Goal: Information Seeking & Learning: Check status

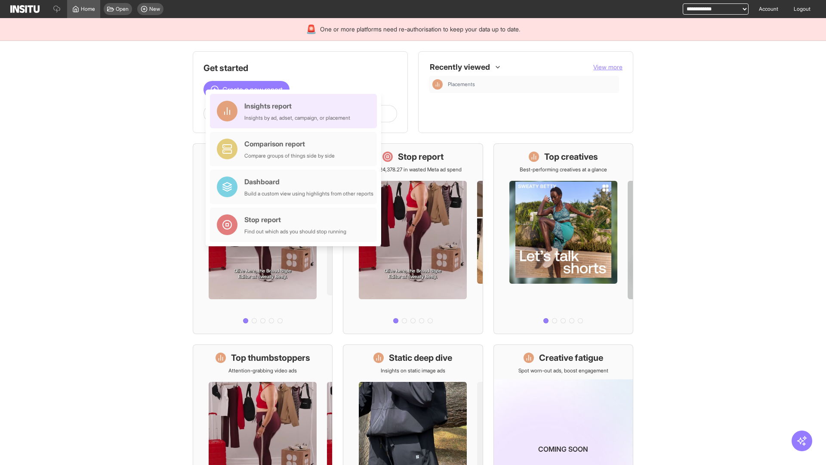
click at [296, 111] on div "Insights report Insights by ad, adset, campaign, or placement" at bounding box center [297, 111] width 106 height 21
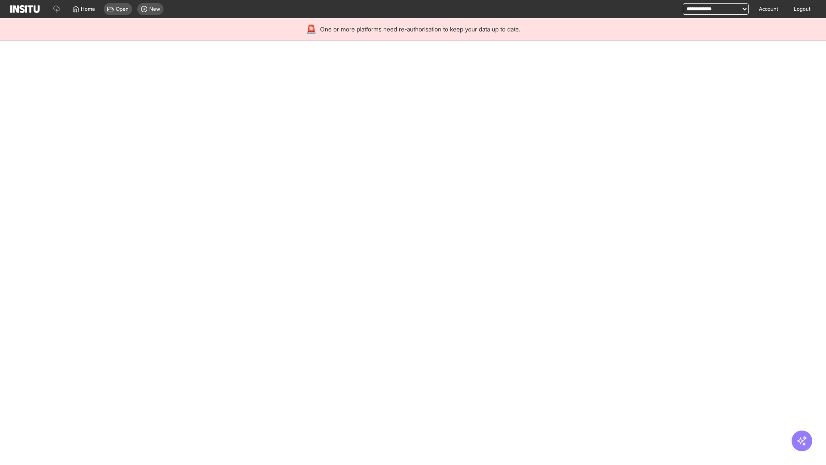
select select "**"
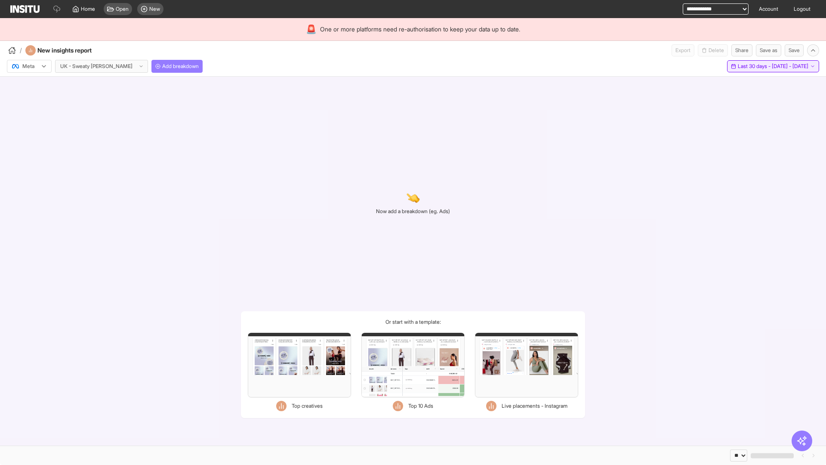
click at [754, 66] on span "Last 30 days - [DATE] - [DATE]" at bounding box center [773, 66] width 71 height 7
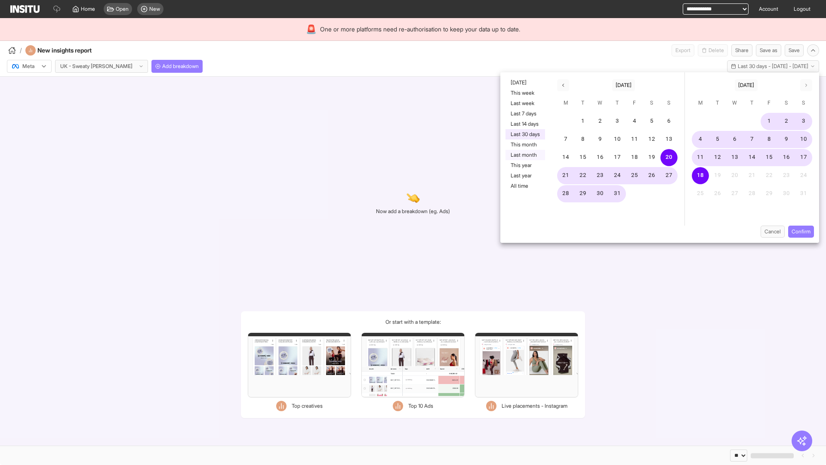
click at [525, 155] on button "Last month" at bounding box center [526, 155] width 40 height 10
